Goal: Task Accomplishment & Management: Manage account settings

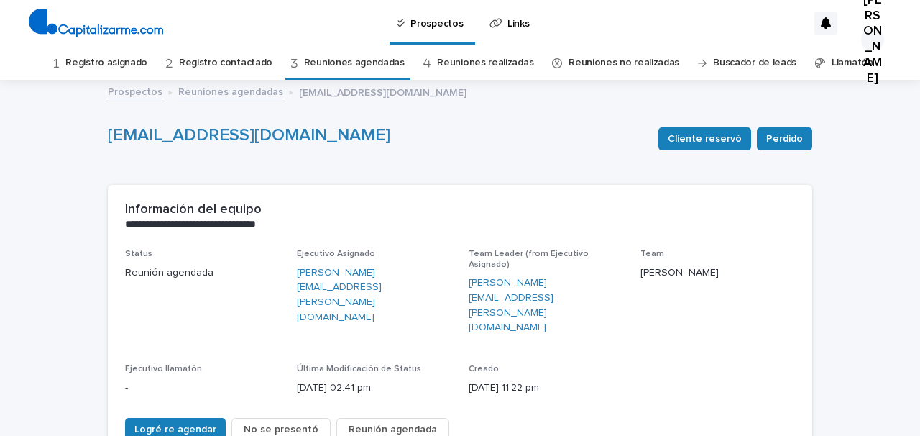
click at [109, 61] on link "Registro asignado" at bounding box center [106, 63] width 82 height 34
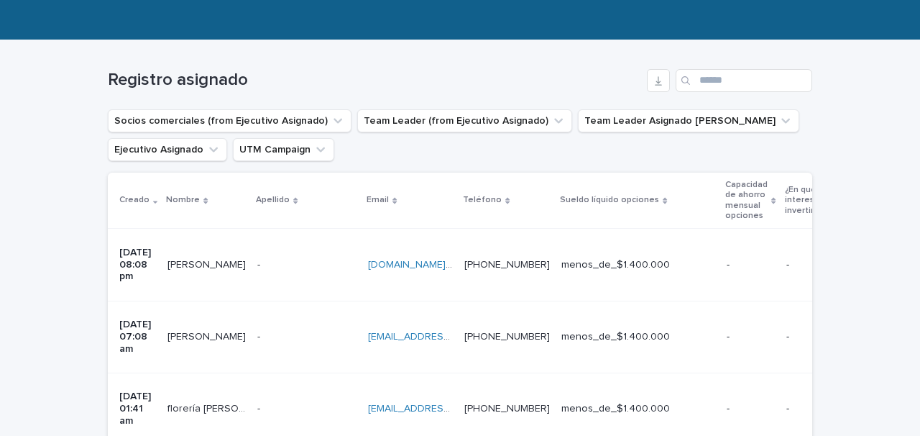
scroll to position [190, 0]
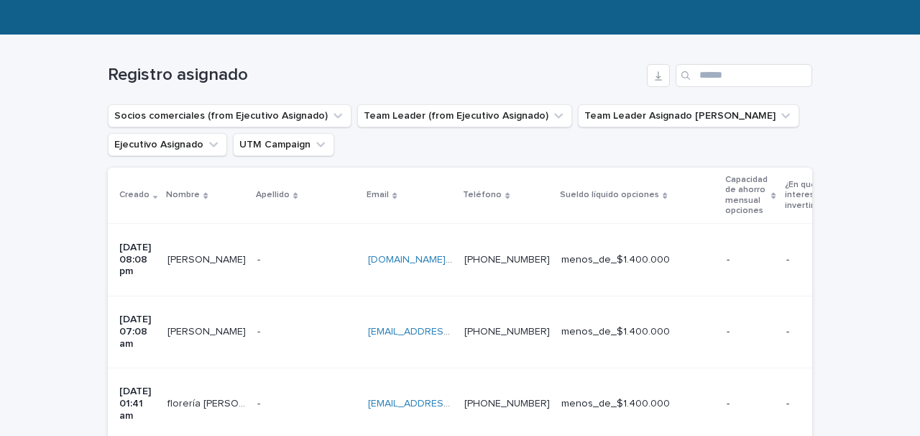
click at [297, 264] on td "- -" at bounding box center [307, 260] width 111 height 72
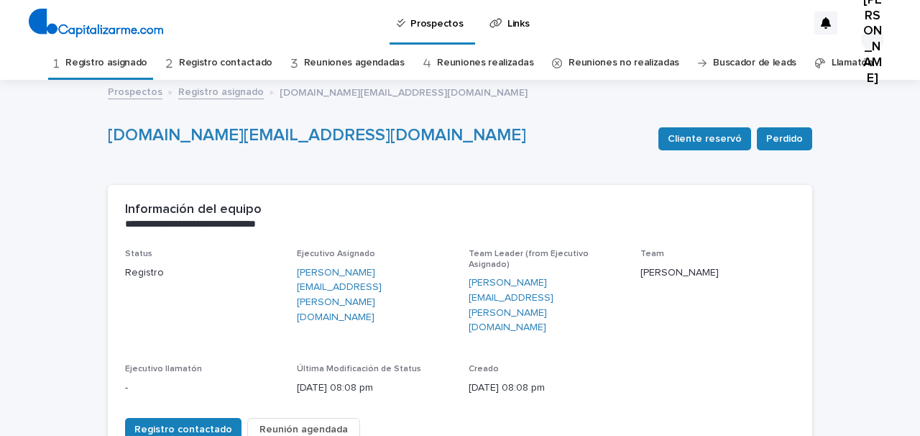
click at [251, 63] on link "Registro contactado" at bounding box center [225, 63] width 93 height 34
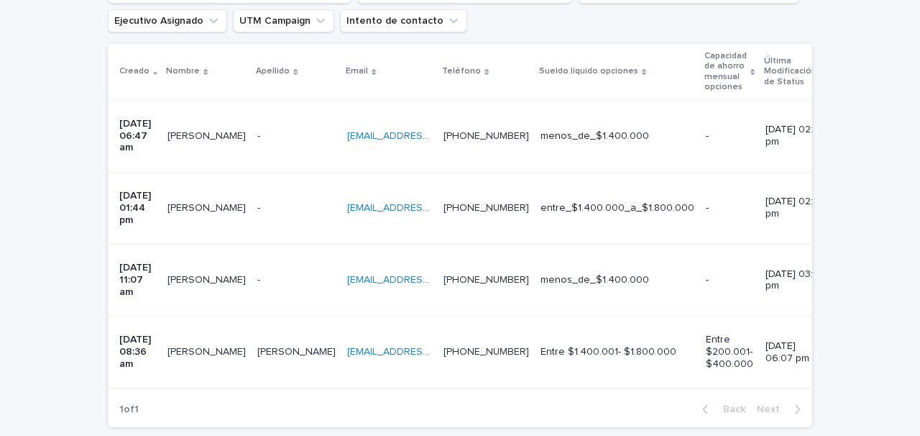
scroll to position [315, 0]
click at [307, 344] on p at bounding box center [296, 350] width 78 height 12
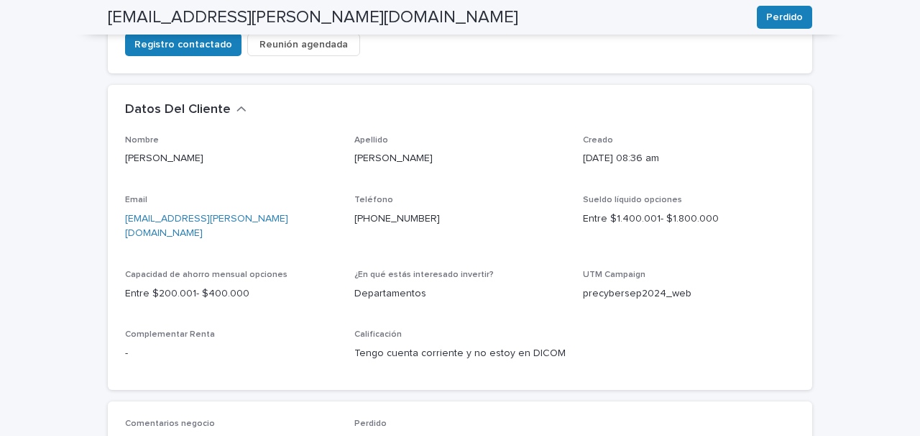
scroll to position [508, 0]
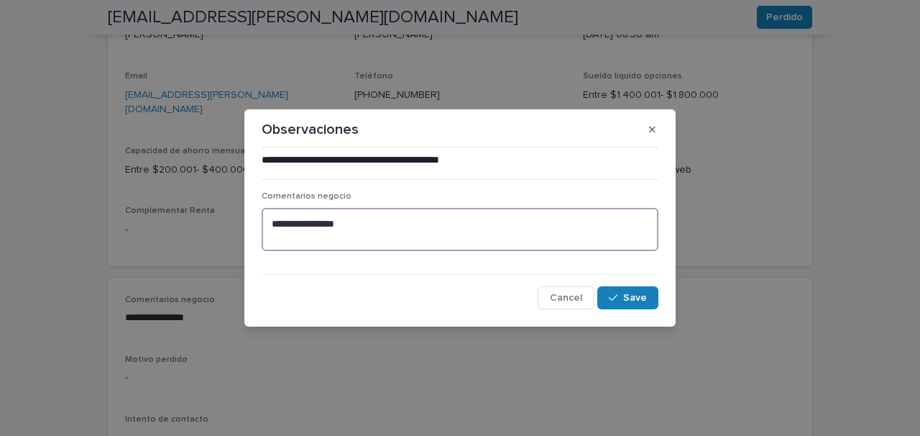
click at [269, 223] on textarea "**********" at bounding box center [460, 229] width 397 height 43
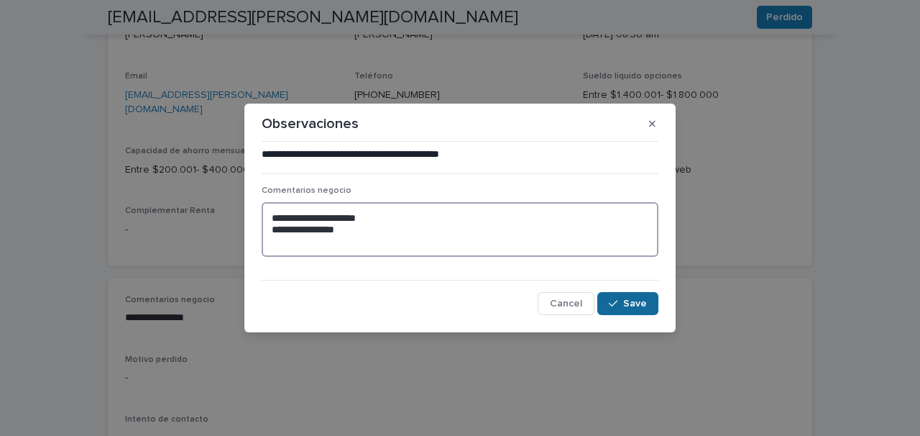
type textarea "**********"
click at [634, 303] on span "Save" at bounding box center [635, 303] width 24 height 10
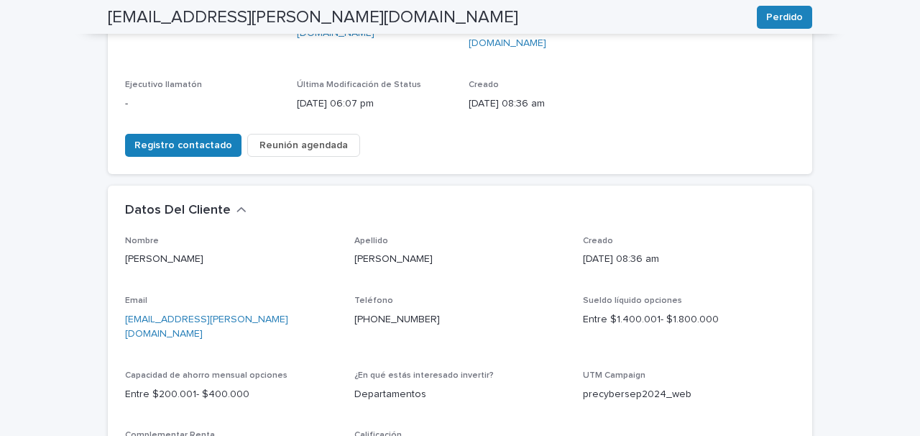
scroll to position [0, 0]
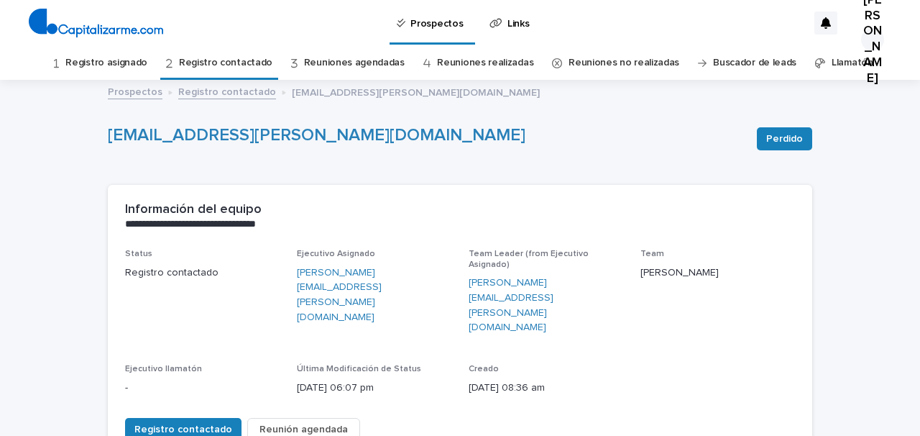
click at [211, 60] on link "Registro contactado" at bounding box center [225, 63] width 93 height 34
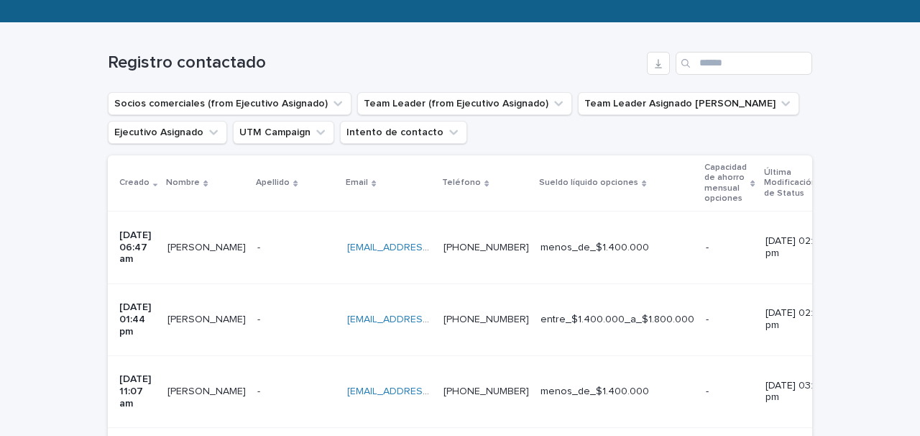
scroll to position [287, 0]
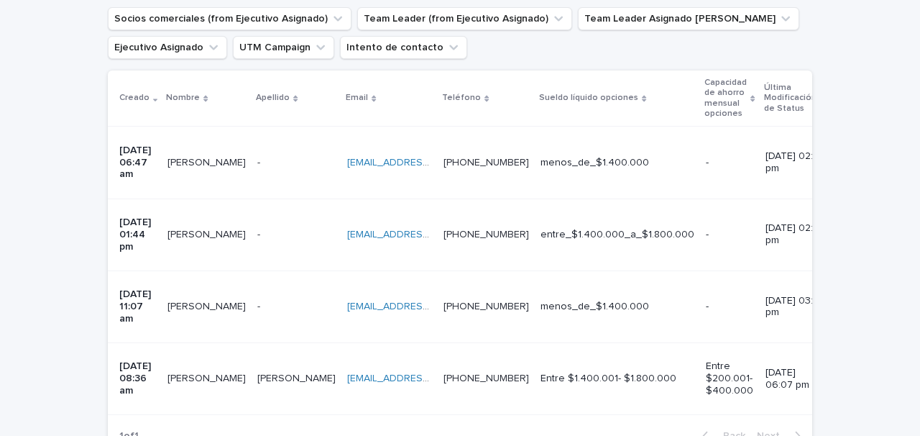
click at [302, 165] on div "- -" at bounding box center [296, 163] width 78 height 24
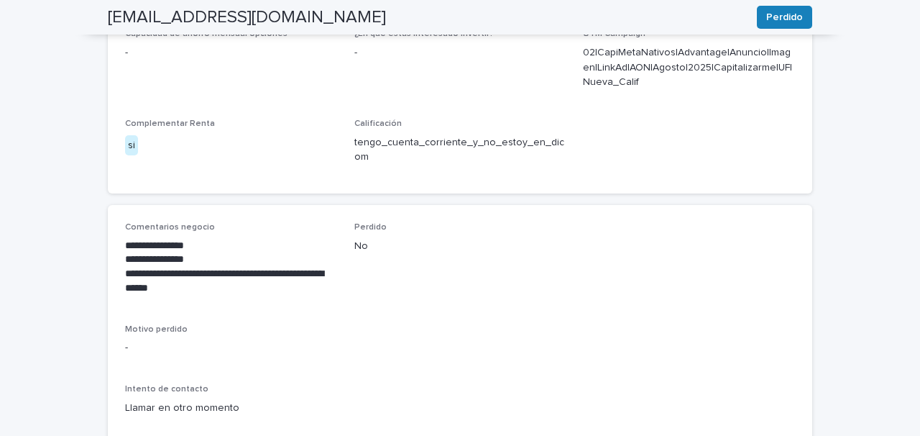
scroll to position [611, 0]
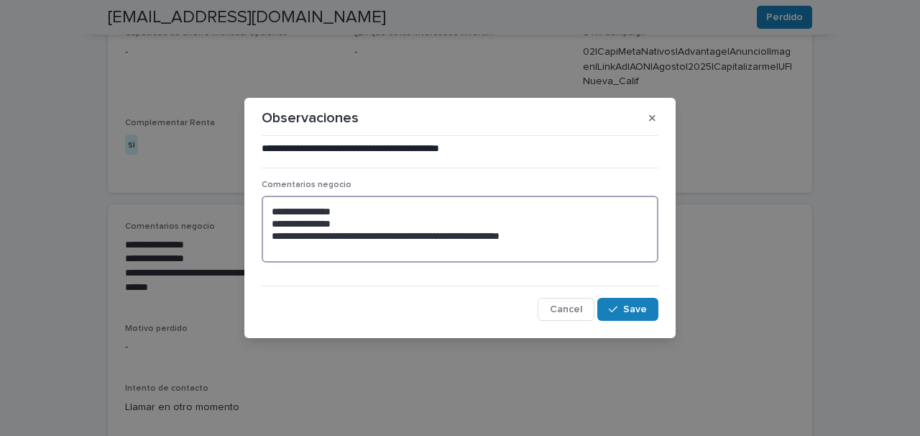
click at [270, 211] on textarea "**********" at bounding box center [460, 229] width 397 height 67
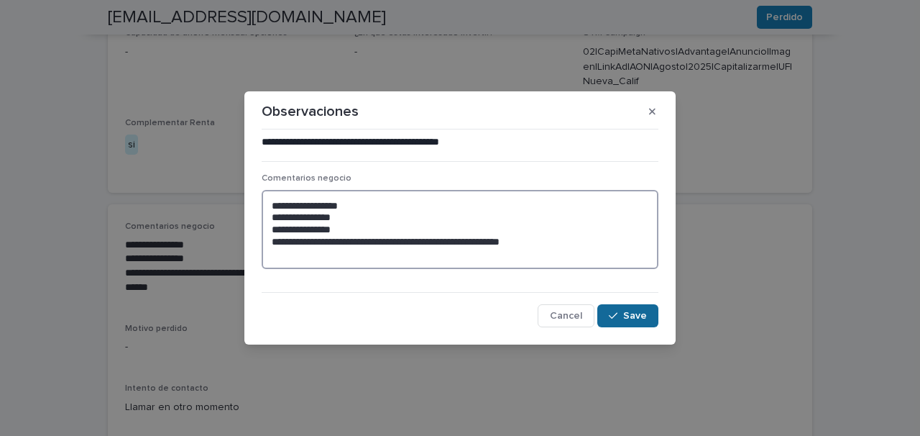
type textarea "**********"
click at [637, 315] on span "Save" at bounding box center [635, 316] width 24 height 10
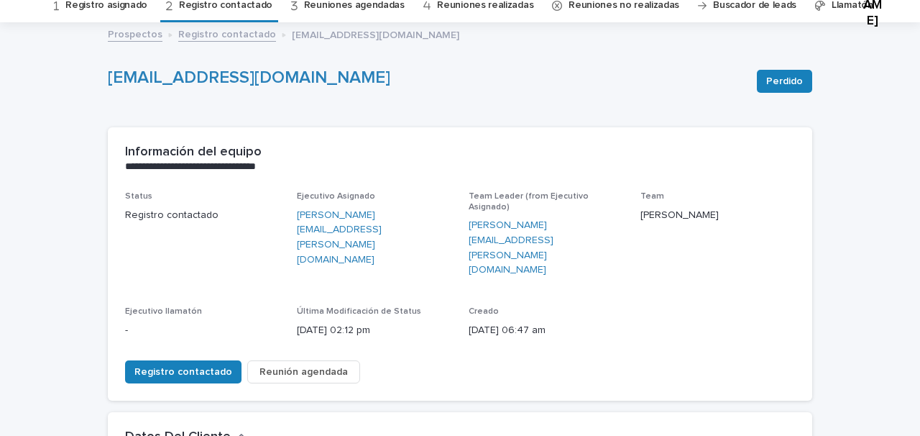
scroll to position [2, 0]
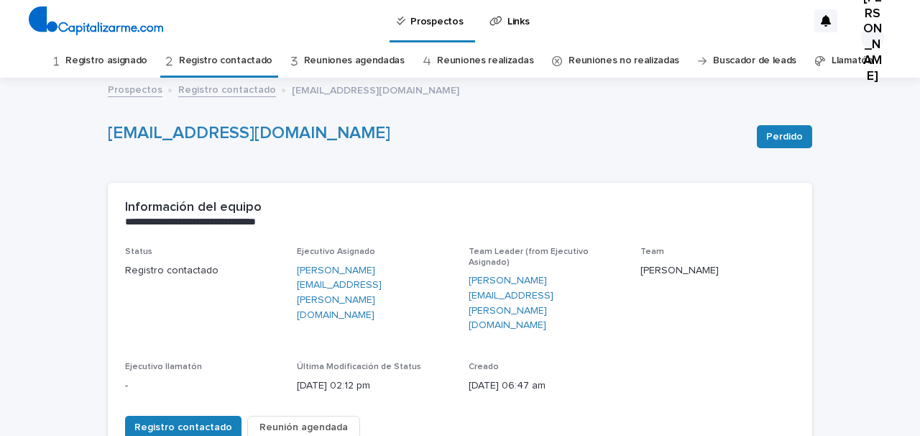
click at [214, 60] on link "Registro contactado" at bounding box center [225, 61] width 93 height 34
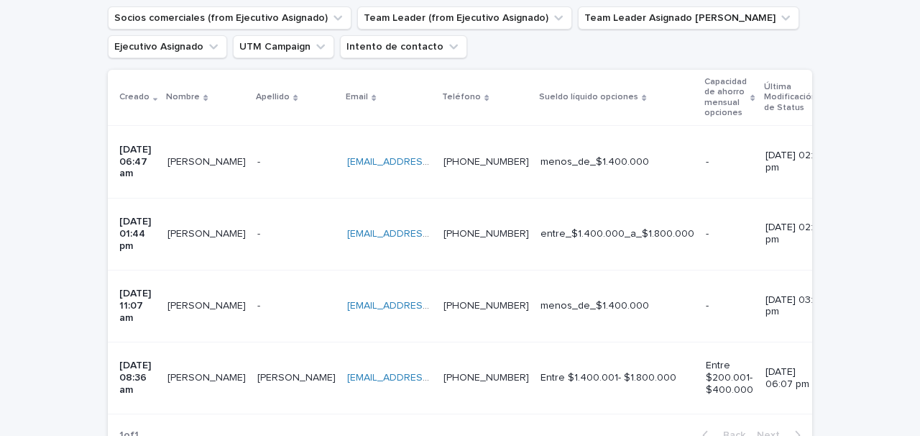
scroll to position [298, 0]
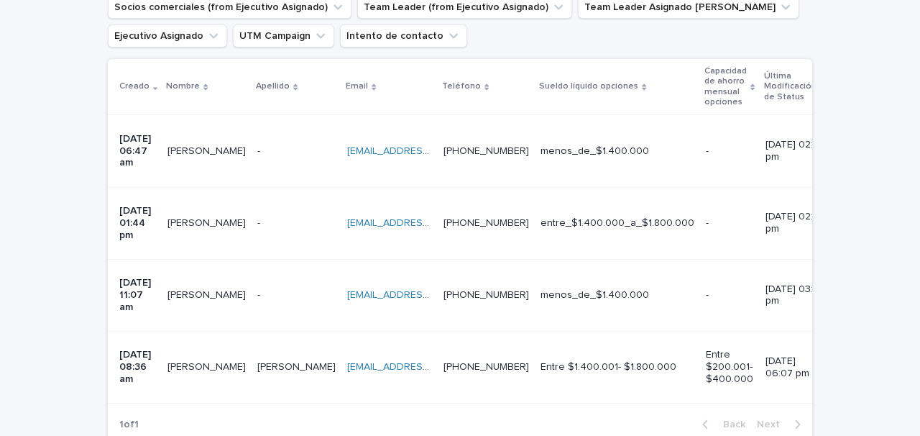
click at [296, 217] on p at bounding box center [296, 223] width 78 height 12
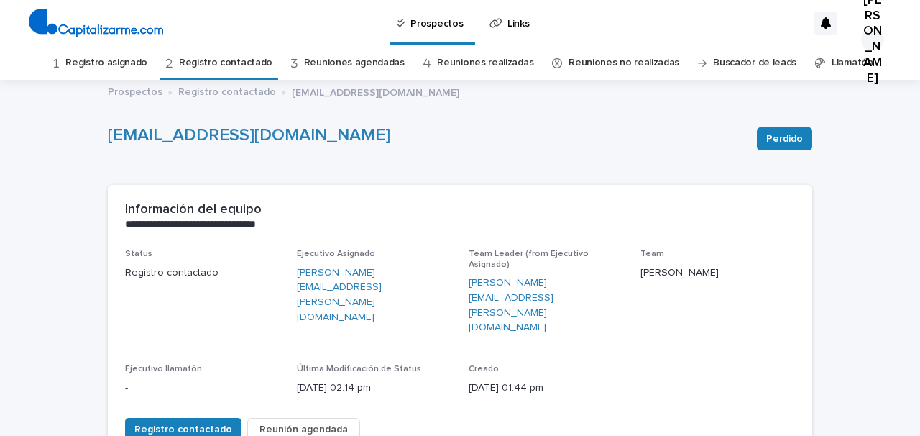
click at [242, 63] on link "Registro contactado" at bounding box center [225, 63] width 93 height 34
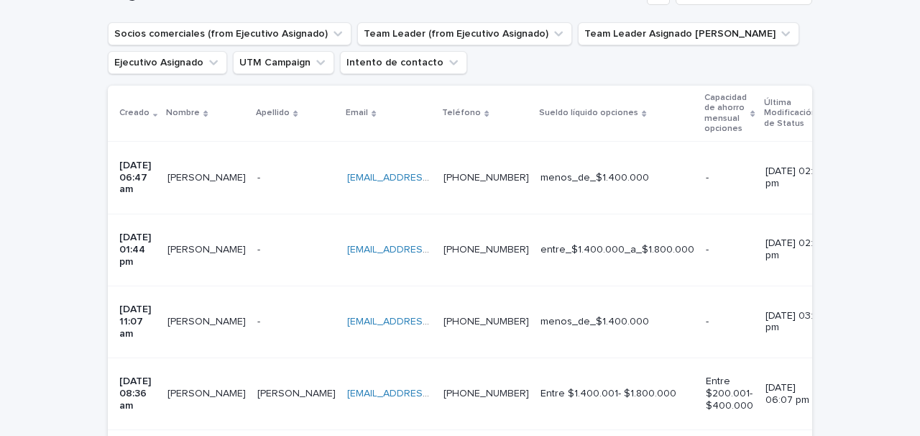
scroll to position [274, 0]
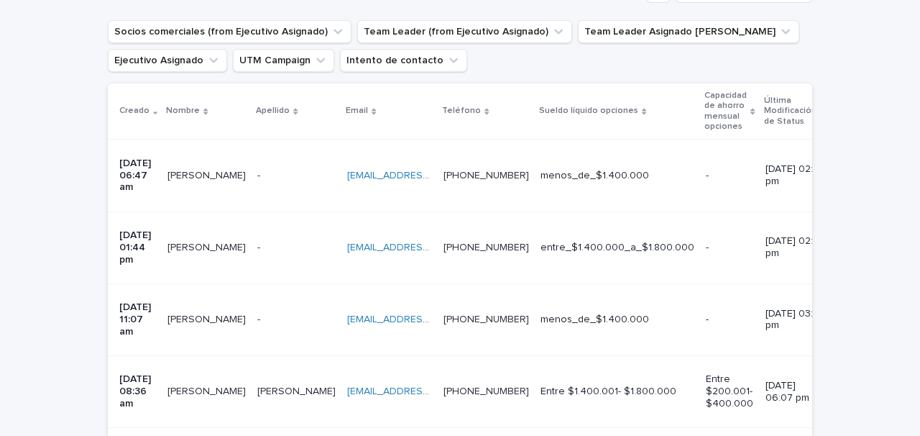
click at [288, 308] on div "- -" at bounding box center [296, 320] width 78 height 24
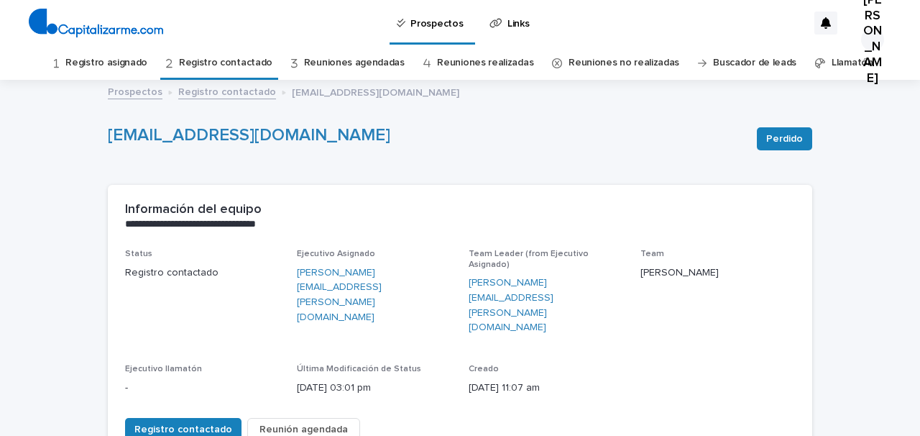
click at [254, 62] on link "Registro contactado" at bounding box center [225, 63] width 93 height 34
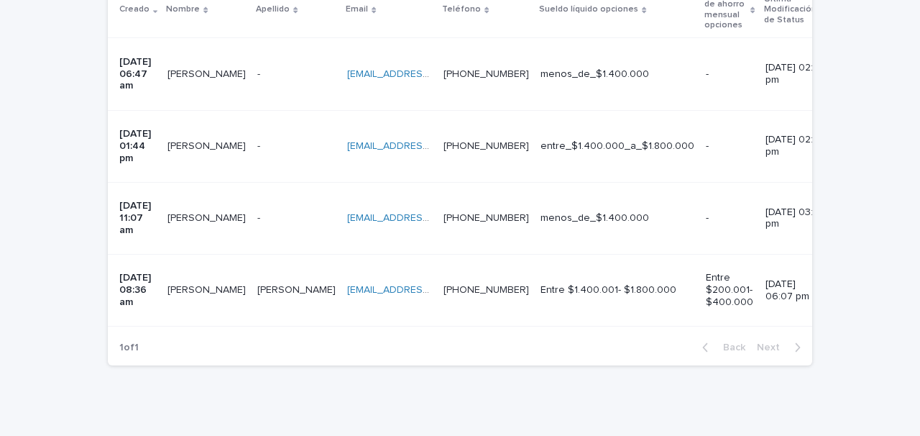
scroll to position [380, 0]
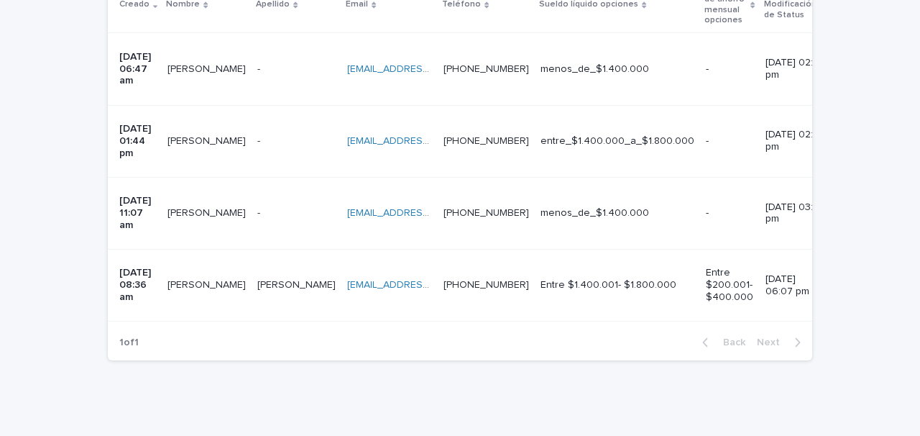
click at [272, 187] on td "- -" at bounding box center [297, 213] width 90 height 72
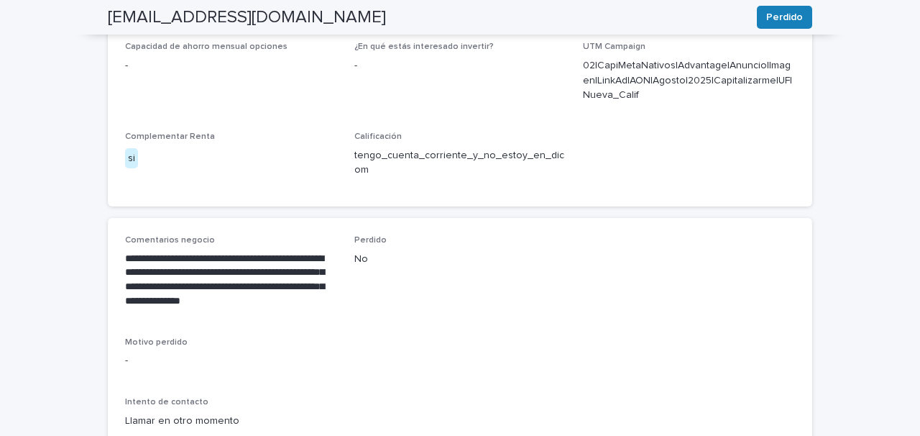
scroll to position [586, 0]
